Goal: Task Accomplishment & Management: Manage account settings

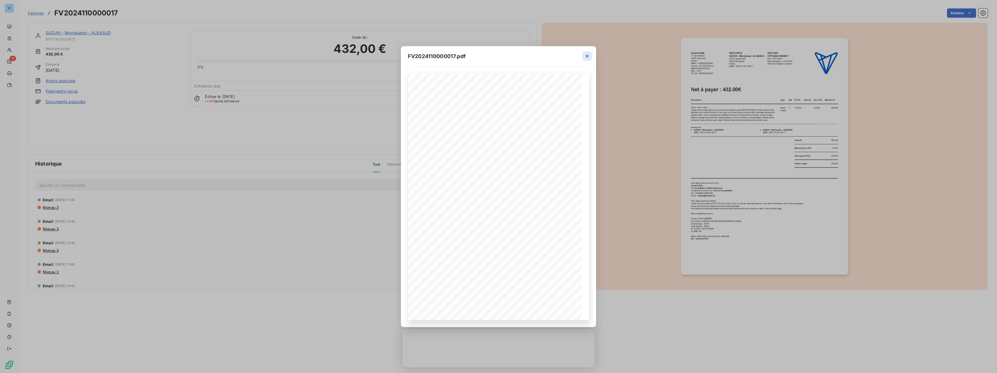
click at [585, 55] on icon "button" at bounding box center [587, 56] width 6 height 6
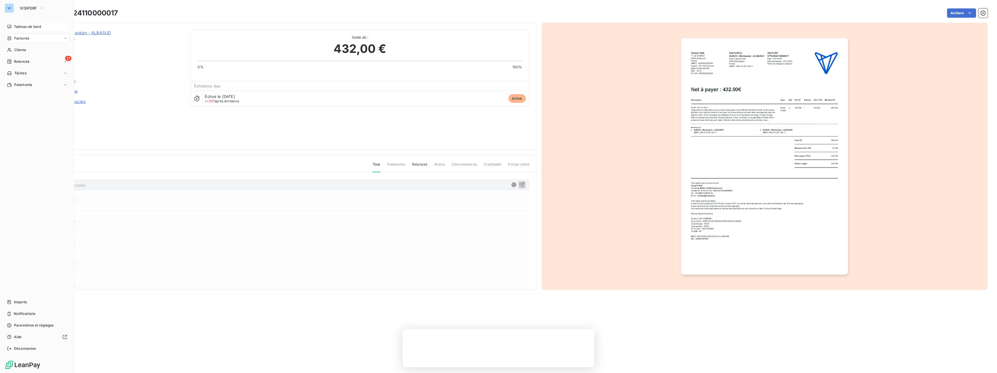
click at [19, 23] on div "Tableau de bord" at bounding box center [37, 26] width 65 height 9
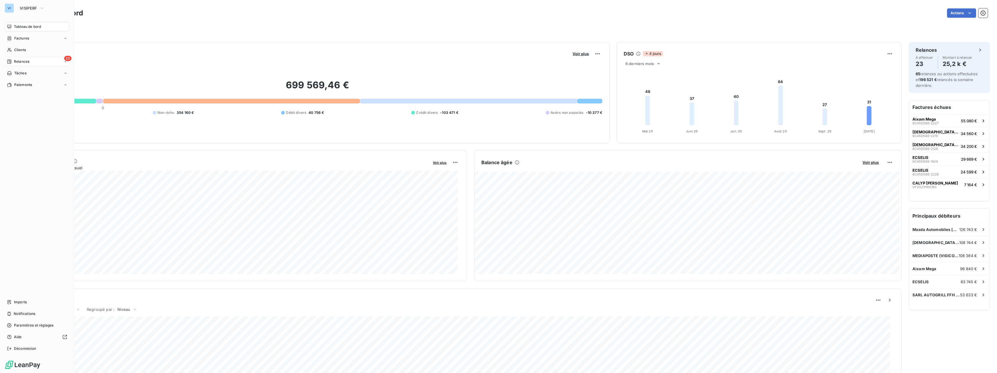
click at [11, 65] on div "23 Relances" at bounding box center [37, 61] width 65 height 9
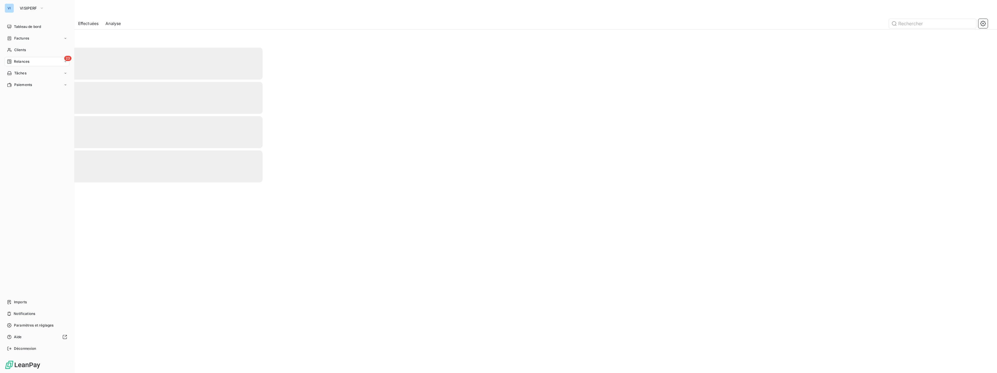
click at [11, 61] on icon at bounding box center [9, 61] width 5 height 5
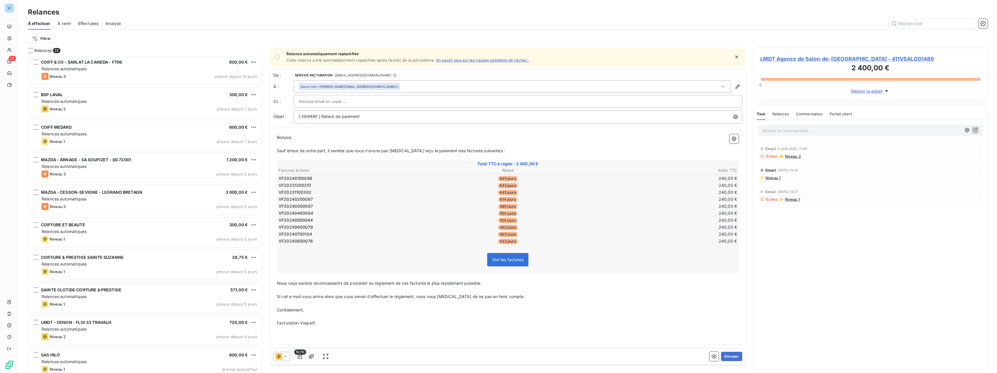
scroll to position [433, 0]
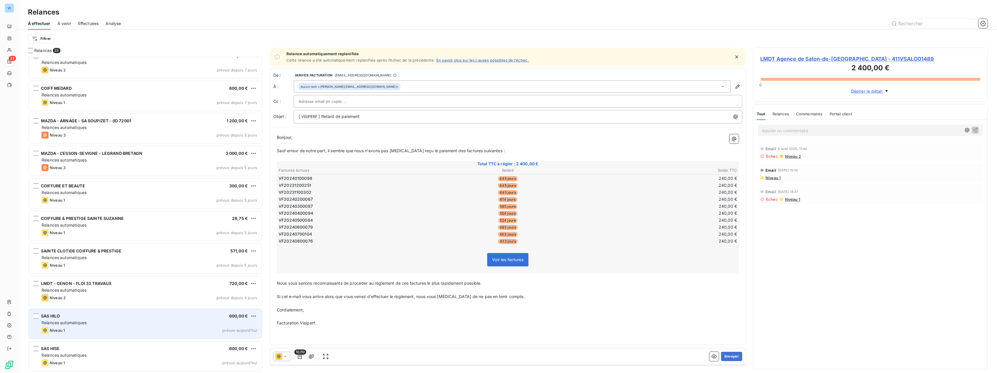
click at [185, 326] on div "SAS HILO 600,00 € Relances automatiques Niveau 1 prévue [DATE]" at bounding box center [145, 324] width 233 height 30
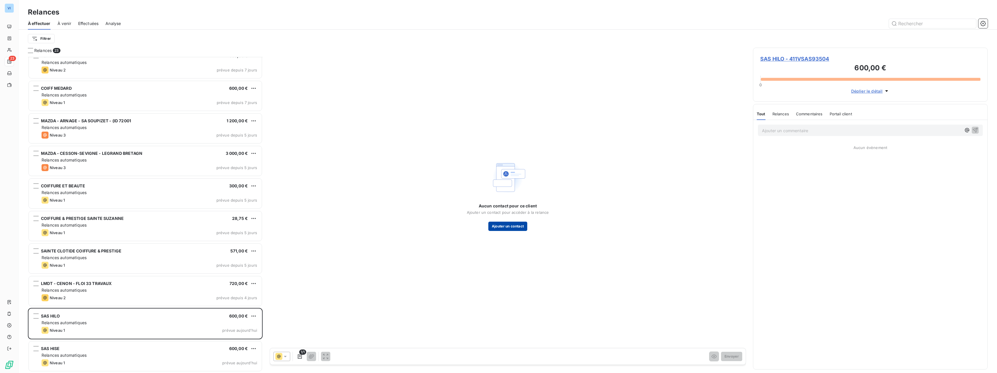
click at [509, 229] on button "Ajouter un contact" at bounding box center [507, 226] width 39 height 9
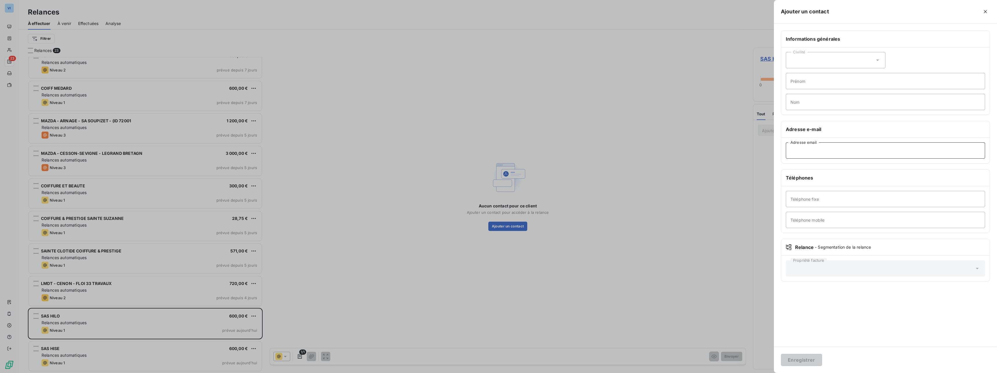
click at [837, 147] on input "Adresse email" at bounding box center [885, 150] width 199 height 16
paste input "[PERSON_NAME][EMAIL_ADDRESS][DOMAIN_NAME]"
type input "[PERSON_NAME][EMAIL_ADDRESS][DOMAIN_NAME]"
click at [814, 359] on button "Enregistrer" at bounding box center [801, 360] width 41 height 12
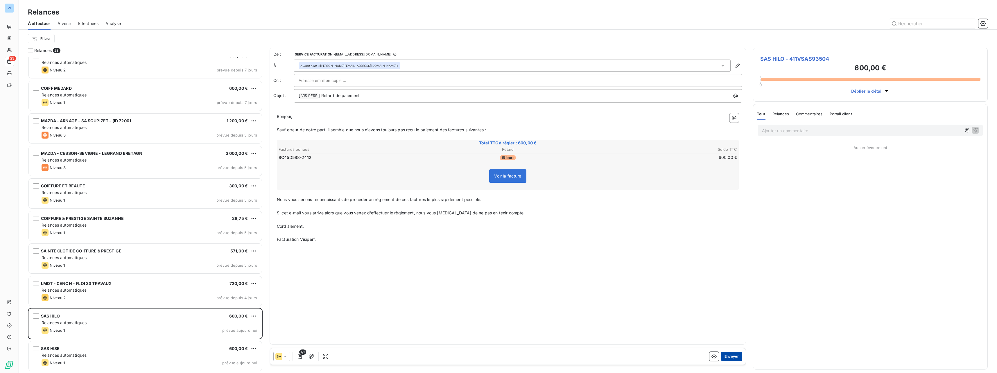
click at [735, 358] on button "Envoyer" at bounding box center [731, 356] width 21 height 9
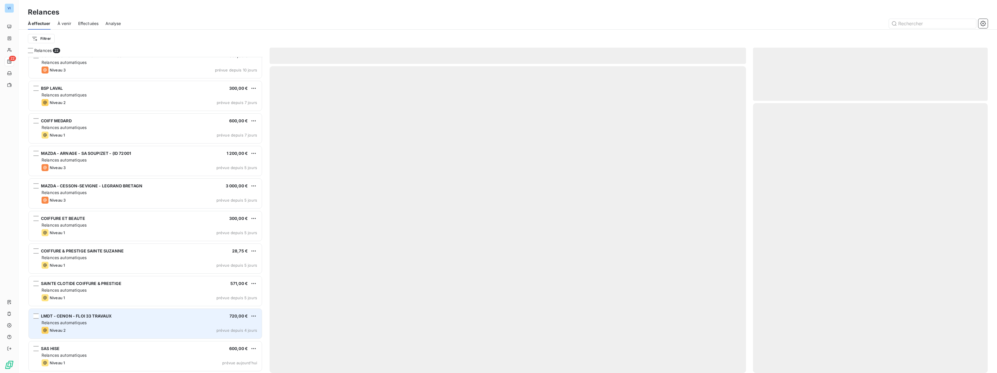
scroll to position [400, 0]
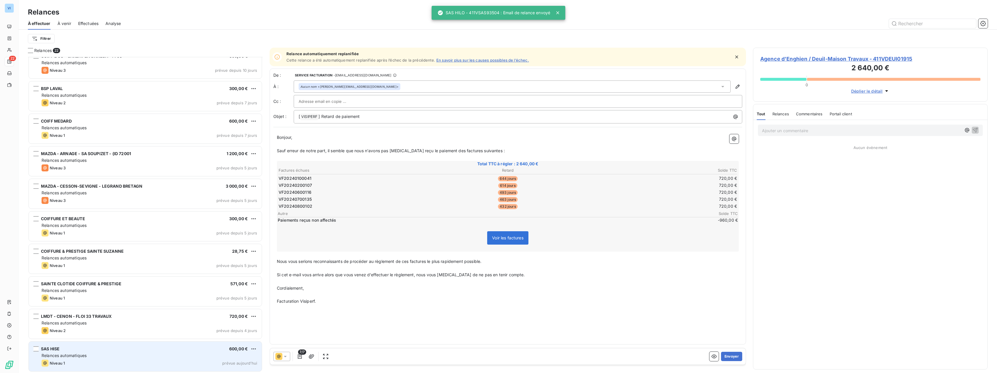
scroll to position [400, 0]
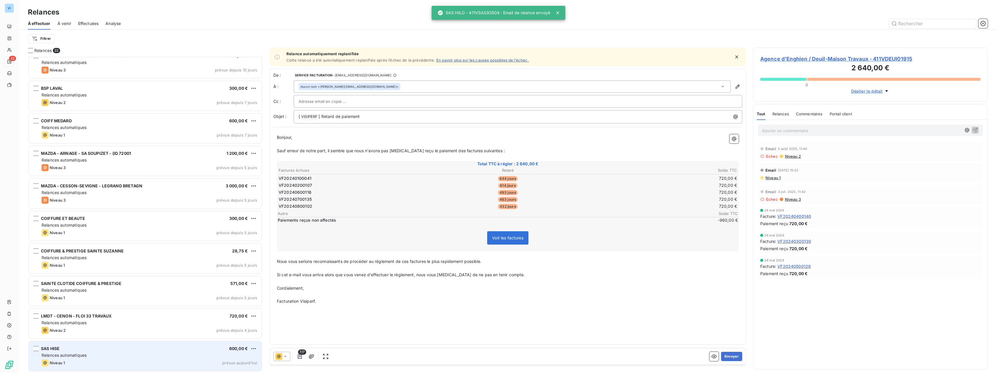
click at [175, 351] on div "SAS HISE 600,00 € Relances automatiques Niveau 1 prévue [DATE]" at bounding box center [145, 356] width 233 height 30
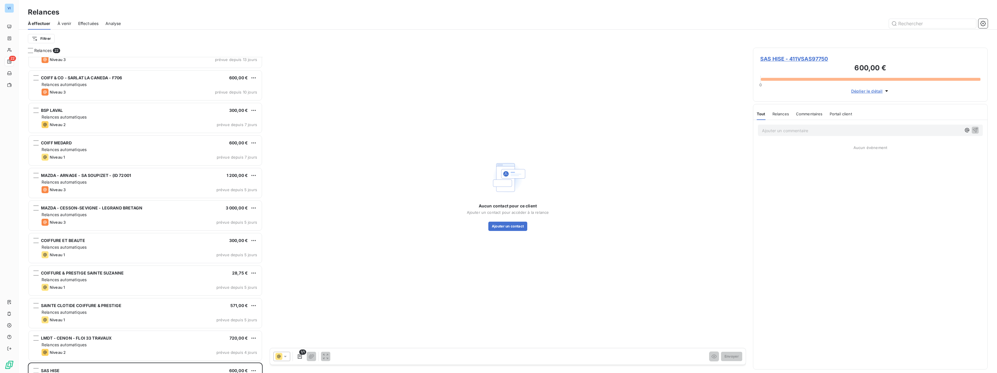
scroll to position [400, 0]
